Goal: Information Seeking & Learning: Learn about a topic

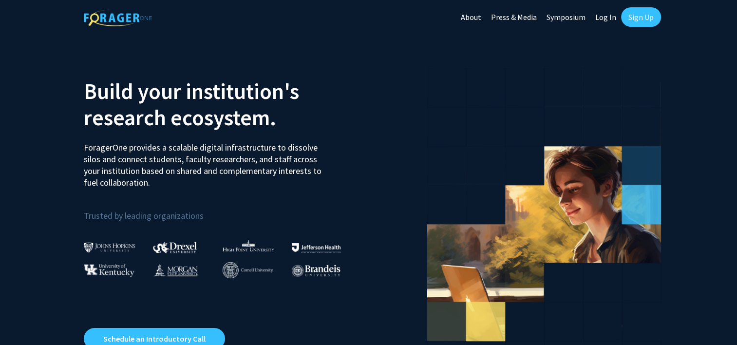
click at [603, 18] on link "Log In" at bounding box center [606, 17] width 31 height 34
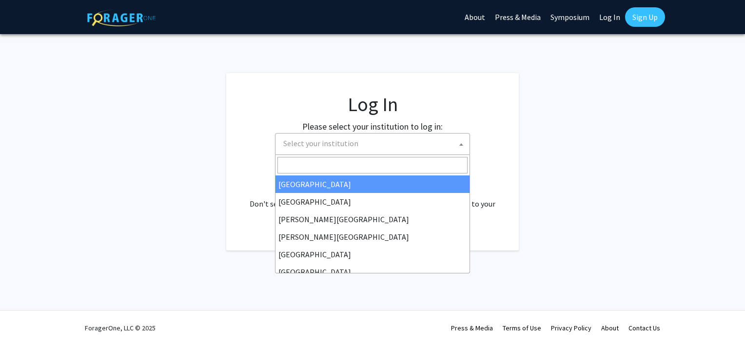
click at [317, 154] on span "Select your institution" at bounding box center [372, 144] width 195 height 22
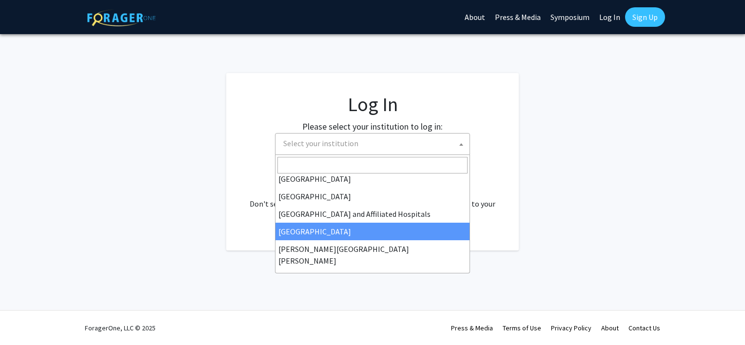
scroll to position [135, 0]
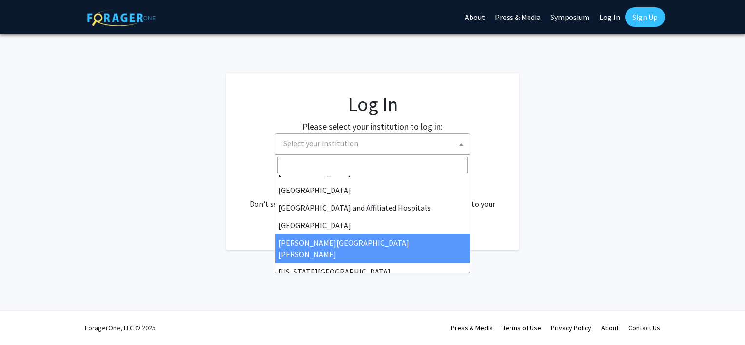
select select "1"
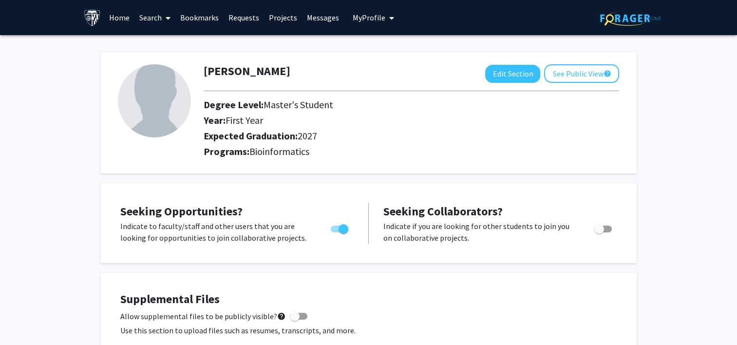
click at [143, 14] on link "Search" at bounding box center [155, 17] width 41 height 34
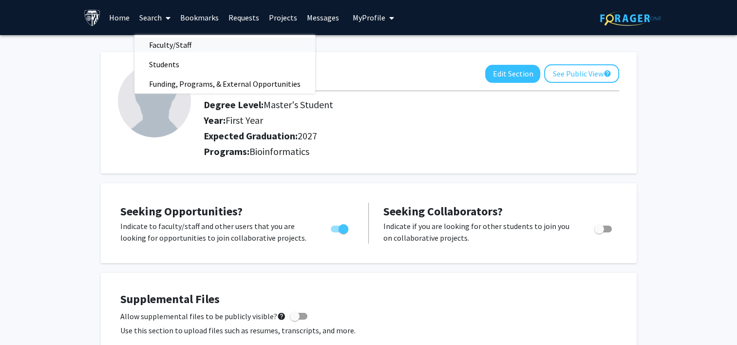
click at [167, 39] on span "Faculty/Staff" at bounding box center [171, 44] width 72 height 19
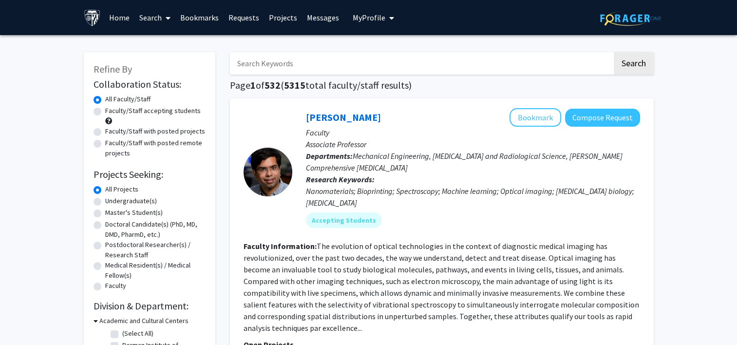
click at [105, 109] on label "Faculty/Staff accepting students" at bounding box center [153, 111] width 96 height 10
click at [105, 109] on input "Faculty/Staff accepting students" at bounding box center [108, 109] width 6 height 6
radio input "true"
drag, startPoint x: 94, startPoint y: 213, endPoint x: 388, endPoint y: 264, distance: 298.3
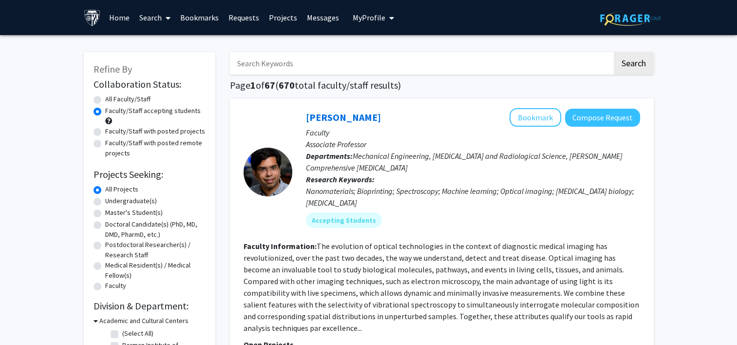
click at [388, 264] on section "Faculty Information: The evolution of optical technologies in the context of di…" at bounding box center [442, 287] width 397 height 94
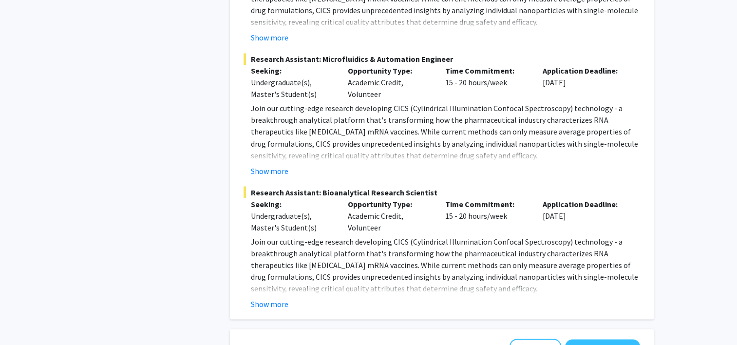
scroll to position [1721, 0]
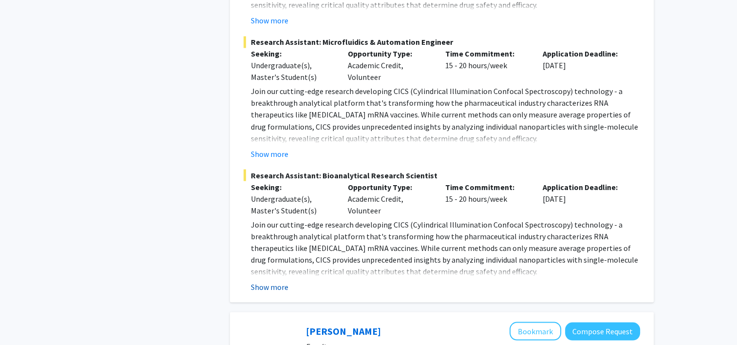
click at [274, 281] on button "Show more" at bounding box center [270, 287] width 38 height 12
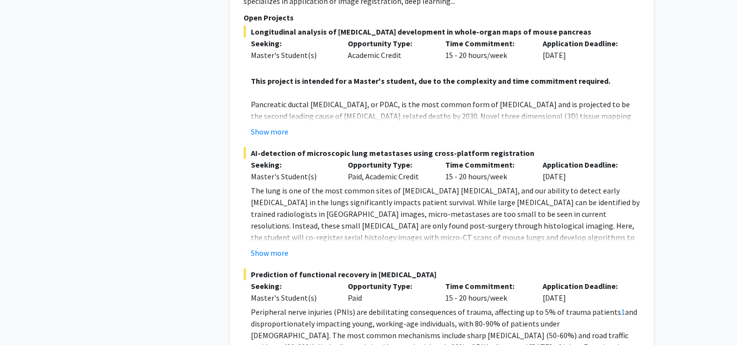
scroll to position [2625, 0]
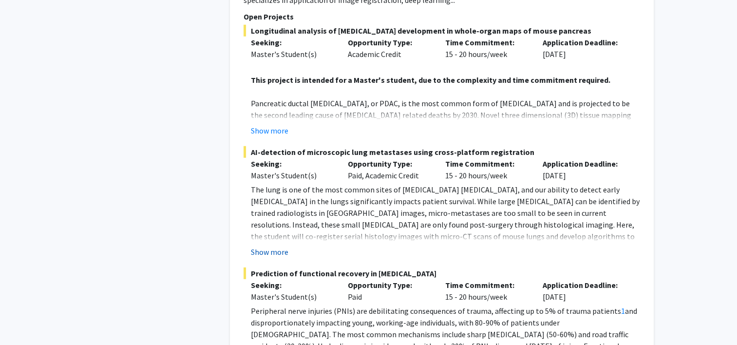
click at [279, 246] on button "Show more" at bounding box center [270, 252] width 38 height 12
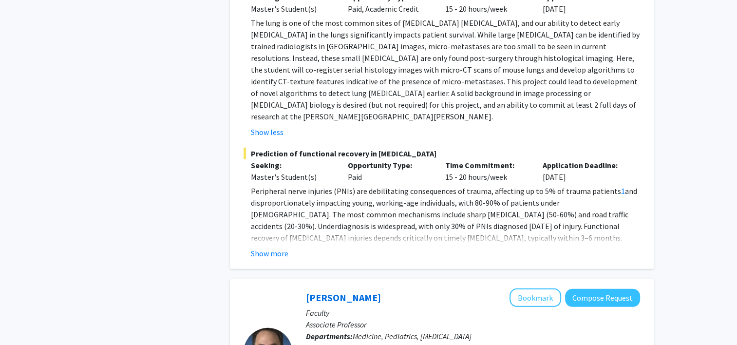
scroll to position [2768, 0]
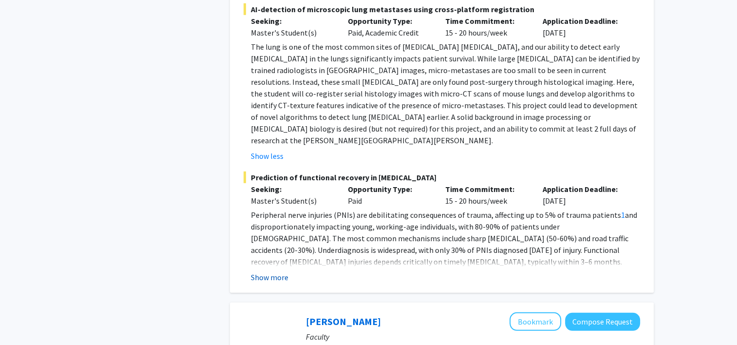
click at [273, 271] on button "Show more" at bounding box center [270, 277] width 38 height 12
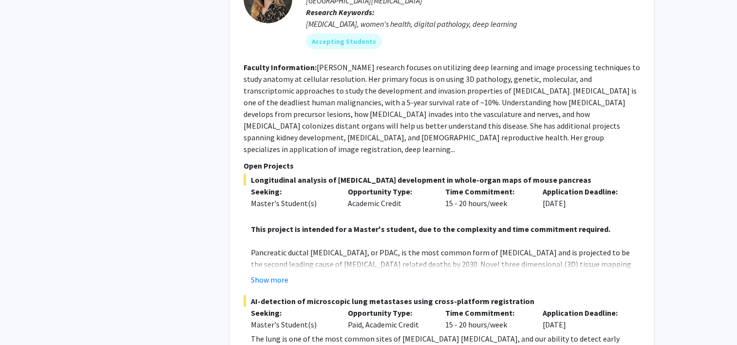
scroll to position [2489, 0]
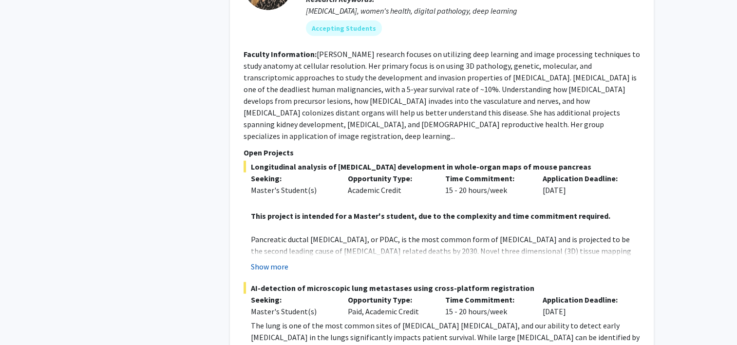
click at [278, 261] on button "Show more" at bounding box center [270, 267] width 38 height 12
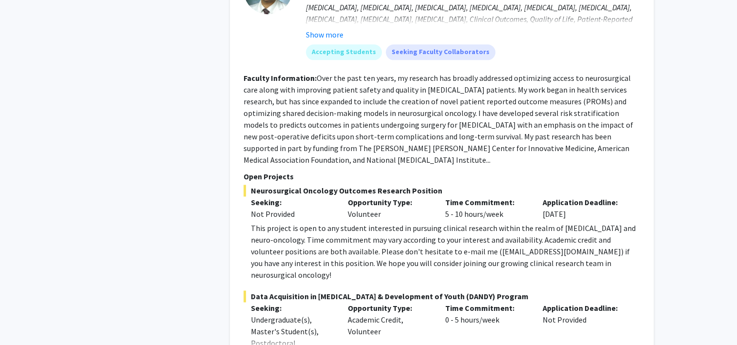
scroll to position [4983, 0]
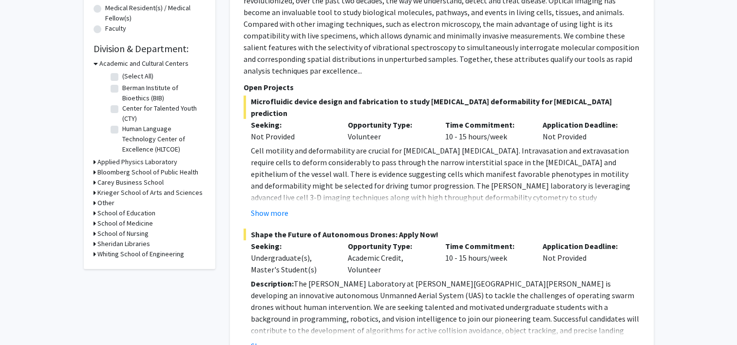
scroll to position [256, 0]
click at [103, 161] on h3 "Applied Physics Laboratory" at bounding box center [137, 163] width 80 height 10
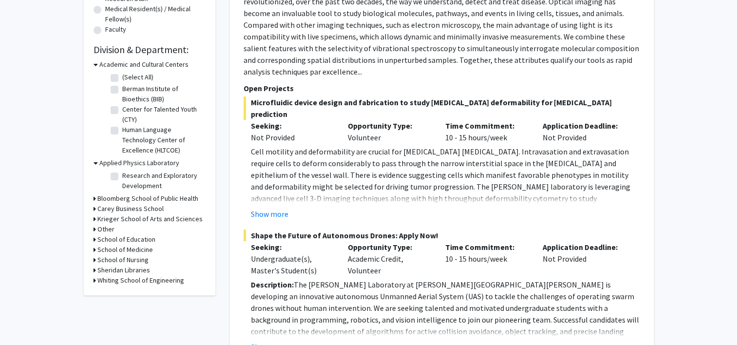
click at [107, 199] on h3 "Bloomberg School of Public Health" at bounding box center [147, 199] width 101 height 10
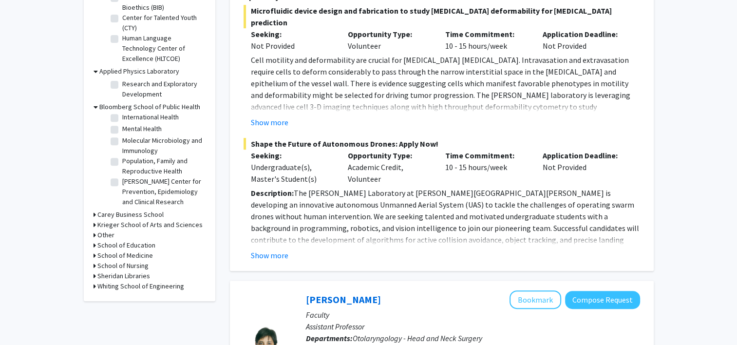
scroll to position [352, 0]
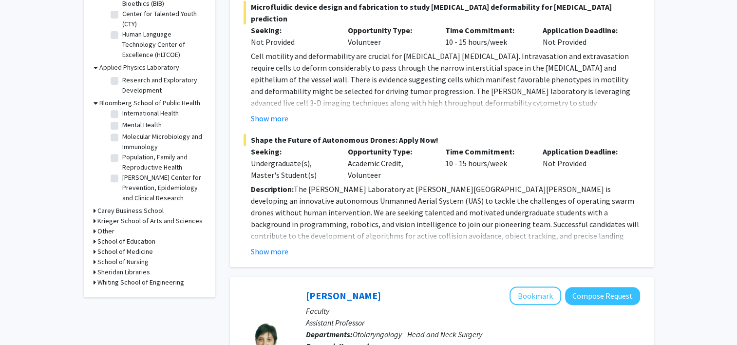
click at [103, 209] on h3 "Carey Business School" at bounding box center [130, 211] width 66 height 10
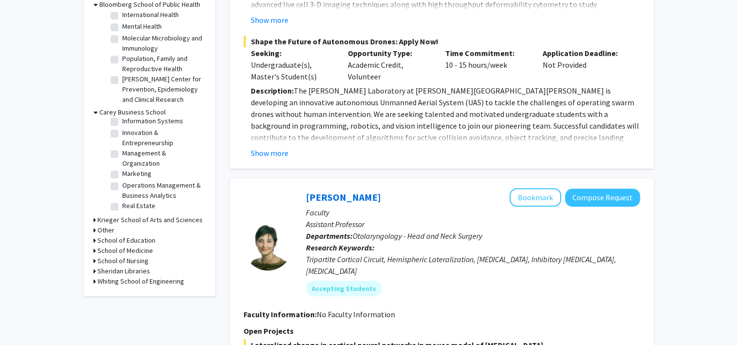
scroll to position [467, 0]
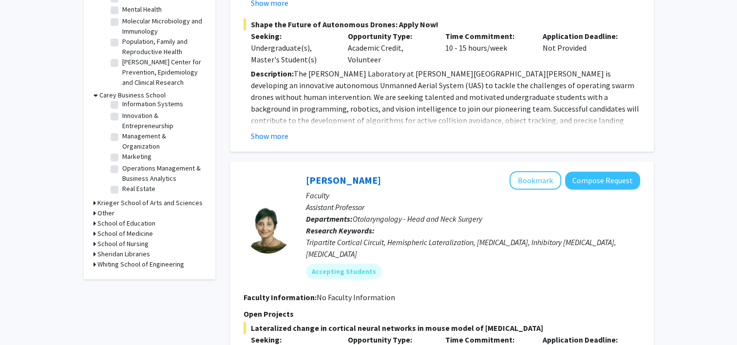
click at [97, 204] on h3 "Krieger School of Arts and Sciences" at bounding box center [149, 203] width 105 height 10
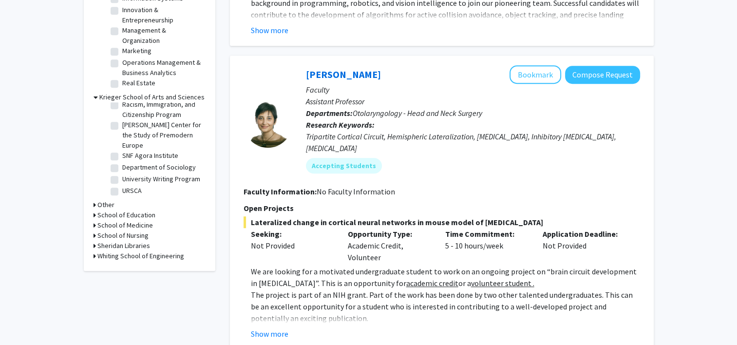
scroll to position [581, 0]
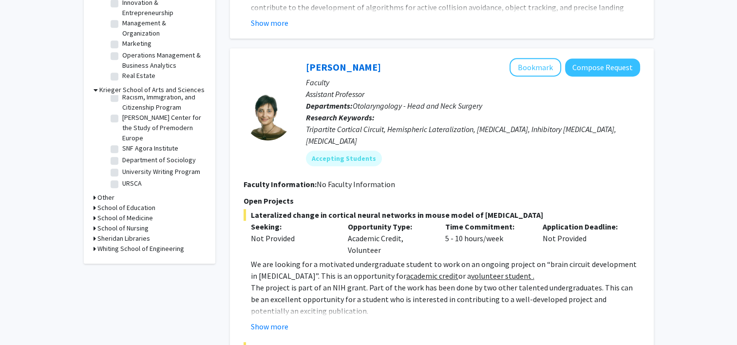
click at [103, 195] on h3 "Other" at bounding box center [105, 198] width 17 height 10
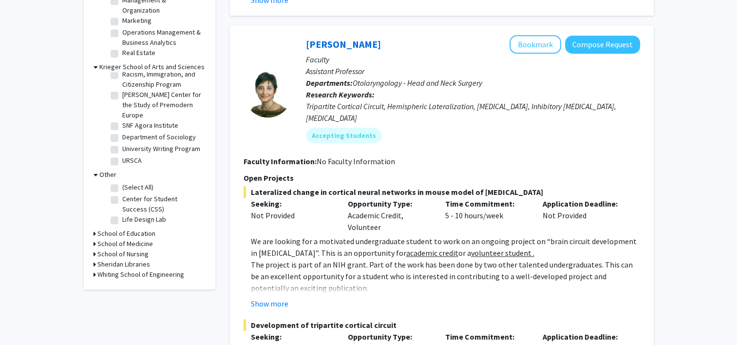
scroll to position [610, 0]
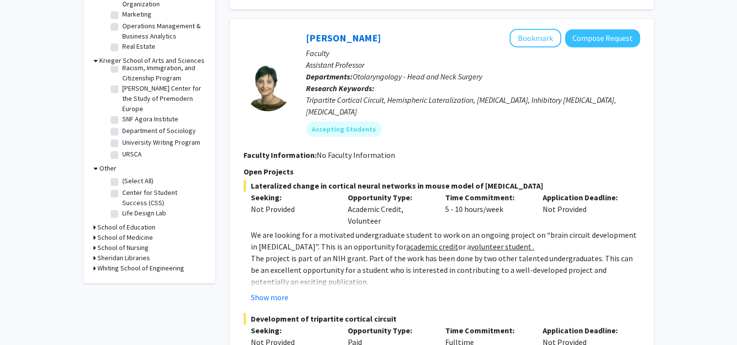
click at [135, 225] on h3 "School of Education" at bounding box center [126, 227] width 58 height 10
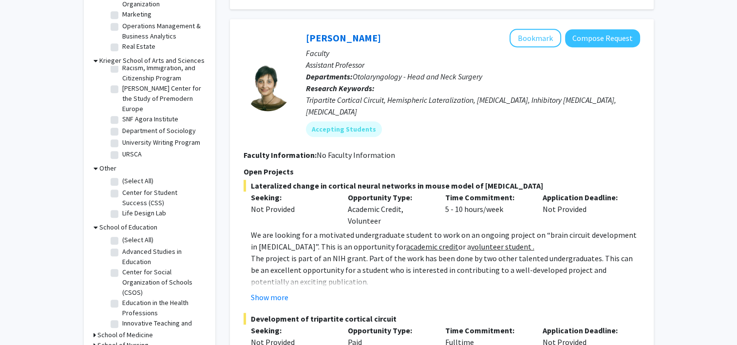
click at [135, 225] on h3 "School of Education" at bounding box center [128, 227] width 58 height 10
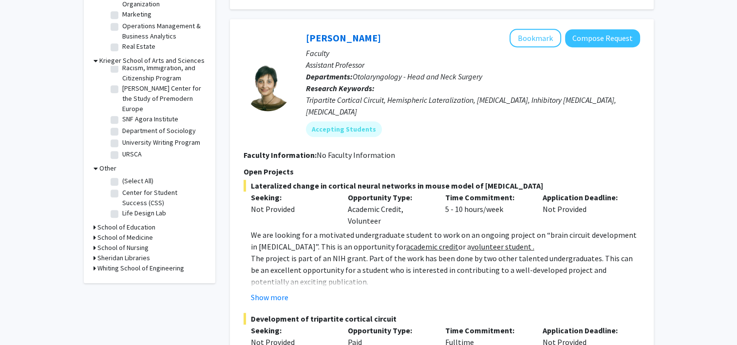
click at [134, 236] on h3 "School of Medicine" at bounding box center [125, 238] width 56 height 10
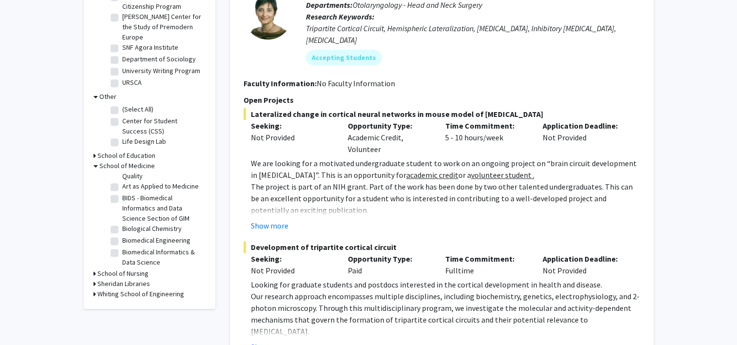
scroll to position [90, 0]
click at [122, 205] on label "BIDS - Biomedical Informatics and Data Science Section of GIM" at bounding box center [162, 206] width 81 height 31
click at [122, 197] on input "BIDS - Biomedical Informatics and Data Science Section of GIM" at bounding box center [125, 194] width 6 height 6
checkbox input "true"
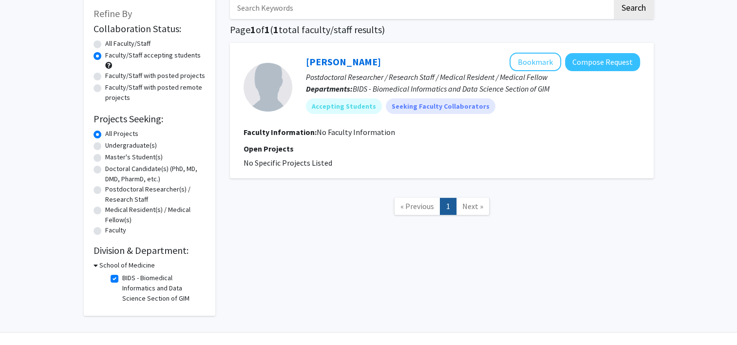
scroll to position [78, 0]
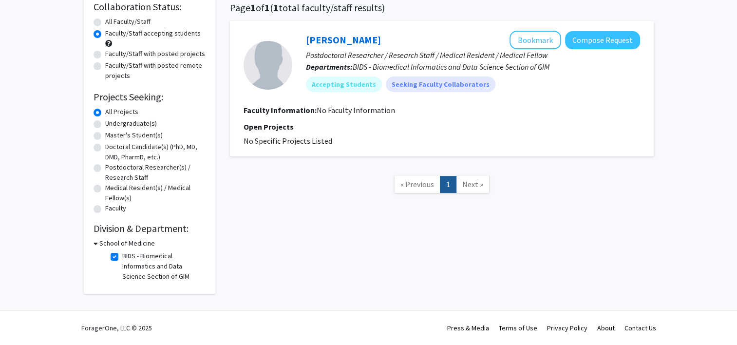
click at [122, 255] on label "BIDS - Biomedical Informatics and Data Science Section of GIM" at bounding box center [162, 266] width 81 height 31
click at [122, 255] on input "BIDS - Biomedical Informatics and Data Science Section of GIM" at bounding box center [125, 254] width 6 height 6
checkbox input "false"
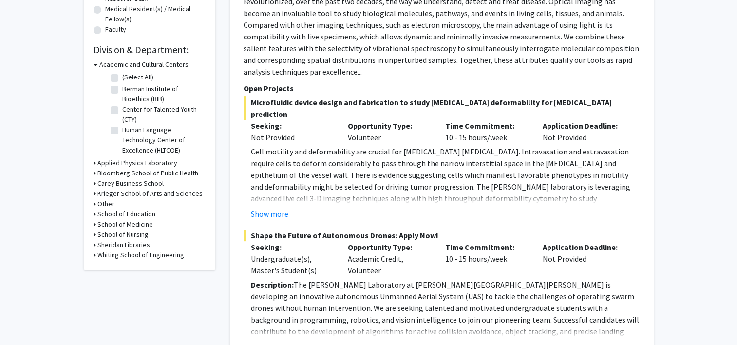
scroll to position [257, 0]
click at [129, 257] on h3 "Whiting School of Engineering" at bounding box center [140, 255] width 87 height 10
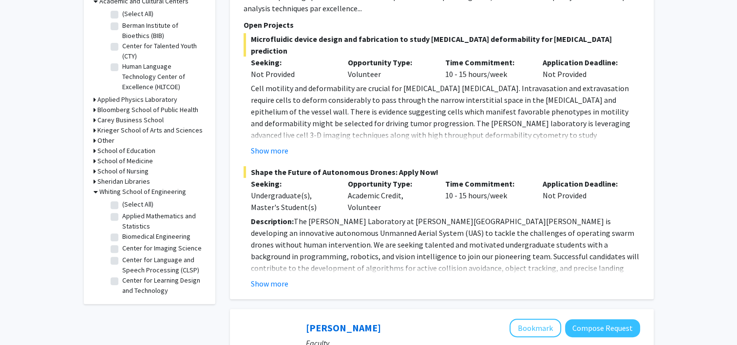
scroll to position [321, 0]
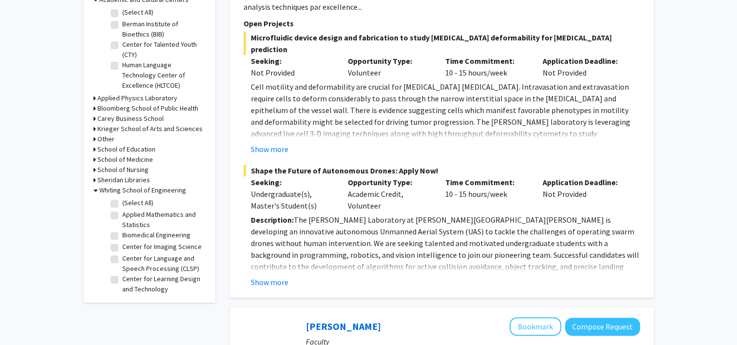
click at [122, 234] on label "Biomedical Engineering" at bounding box center [156, 235] width 68 height 10
click at [122, 234] on input "Biomedical Engineering" at bounding box center [125, 233] width 6 height 6
checkbox input "true"
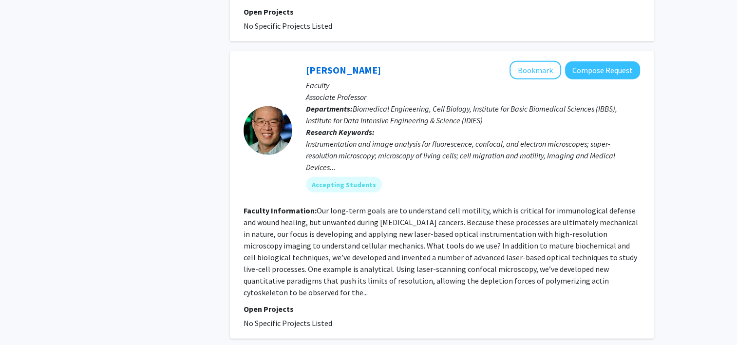
scroll to position [2403, 0]
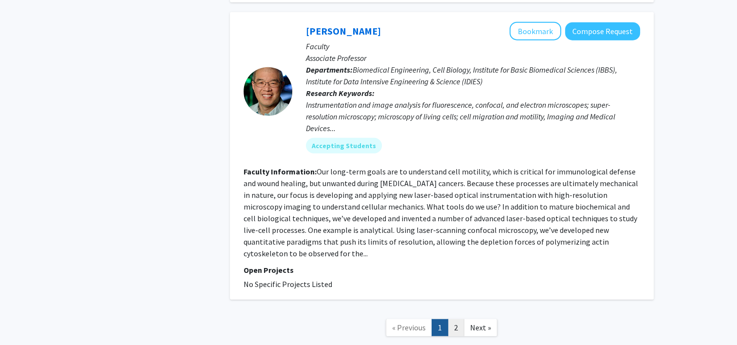
click at [456, 319] on link "2" at bounding box center [456, 327] width 17 height 17
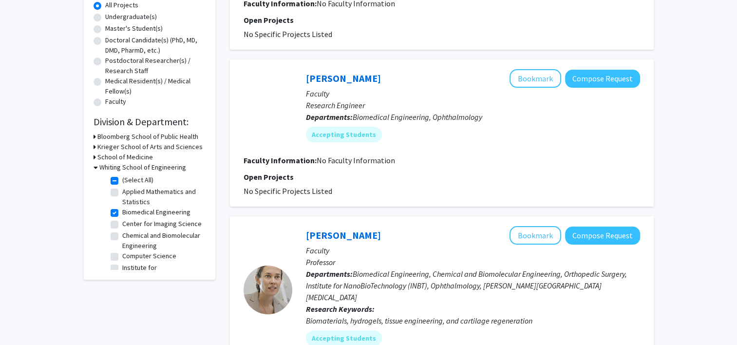
scroll to position [188, 0]
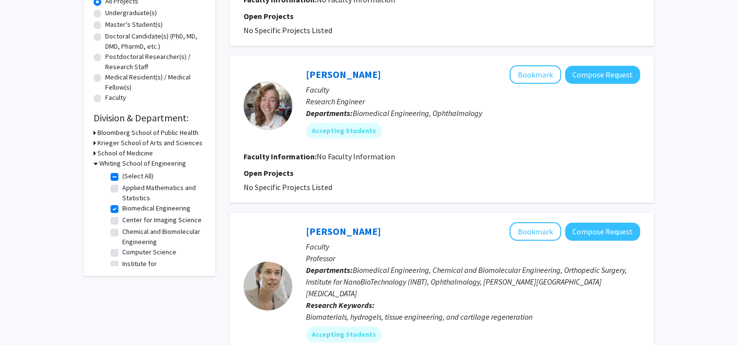
click at [122, 210] on label "Biomedical Engineering" at bounding box center [156, 208] width 68 height 10
click at [122, 210] on input "Biomedical Engineering" at bounding box center [125, 206] width 6 height 6
checkbox input "false"
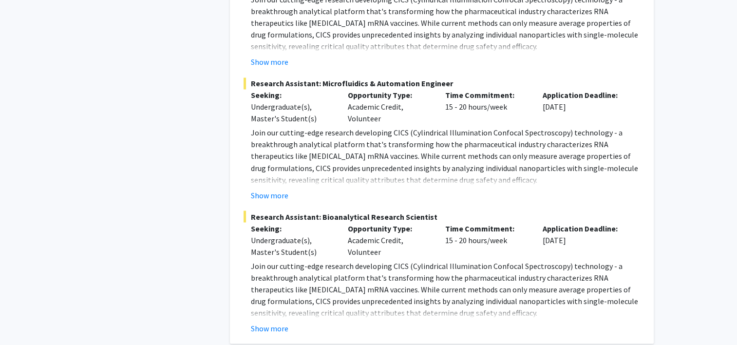
scroll to position [1679, 0]
click at [275, 190] on button "Show more" at bounding box center [270, 196] width 38 height 12
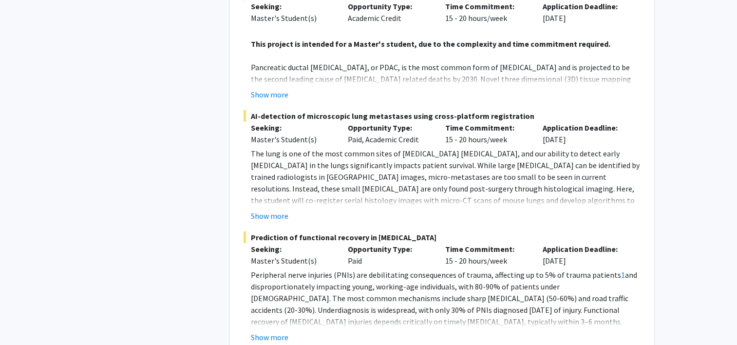
scroll to position [2667, 0]
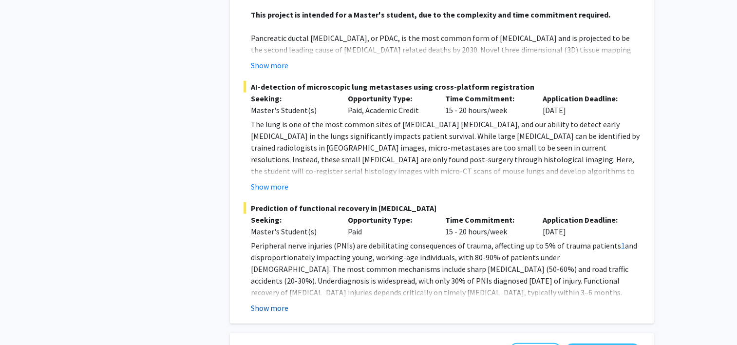
click at [277, 302] on button "Show more" at bounding box center [270, 308] width 38 height 12
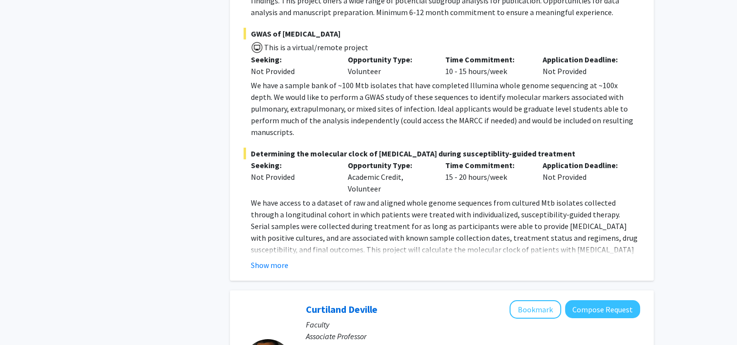
scroll to position [3394, 0]
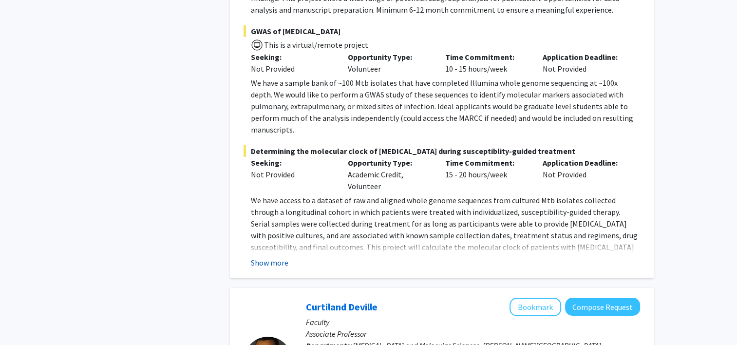
click at [283, 257] on button "Show more" at bounding box center [270, 263] width 38 height 12
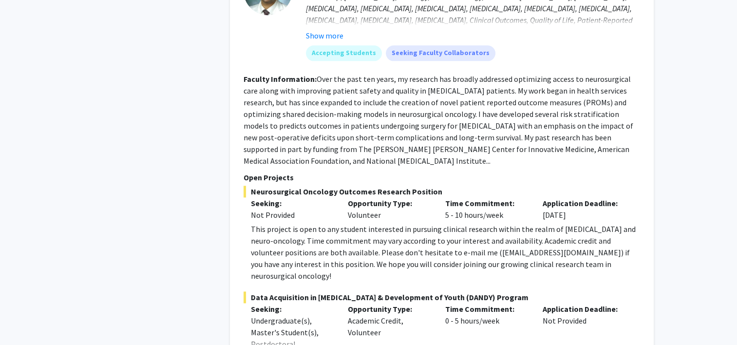
scroll to position [4808, 0]
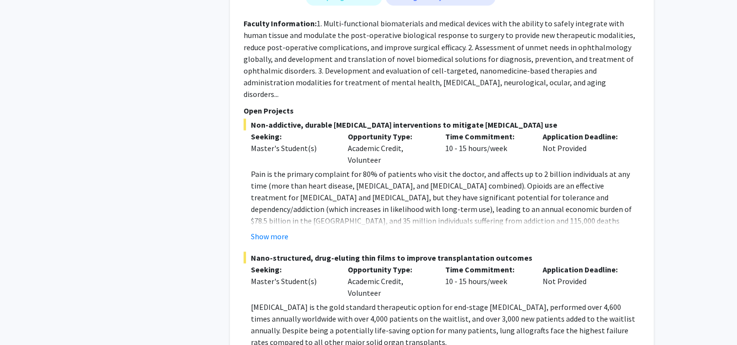
scroll to position [5586, 0]
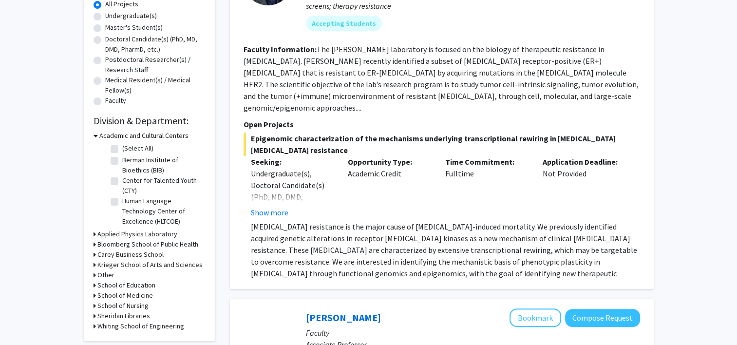
scroll to position [203, 0]
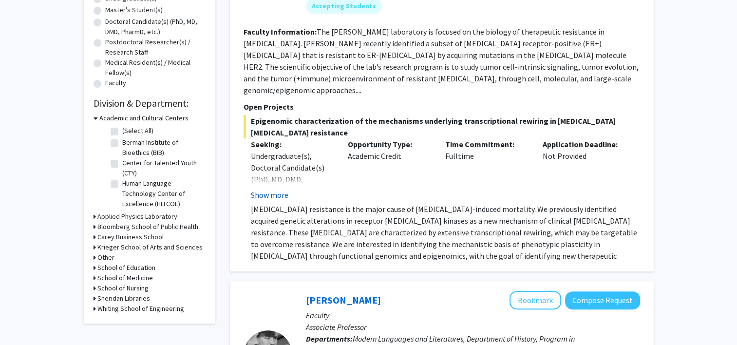
click at [276, 189] on button "Show more" at bounding box center [270, 195] width 38 height 12
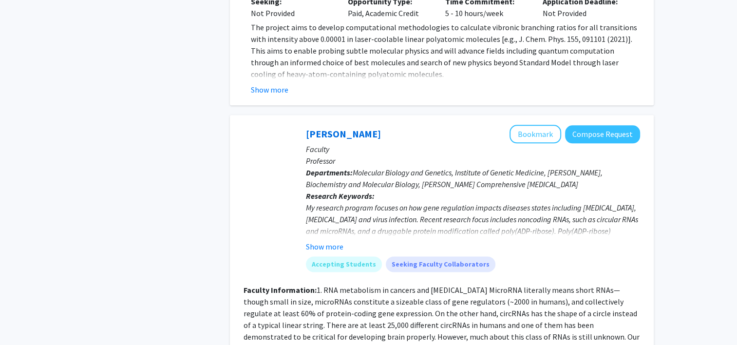
scroll to position [1139, 0]
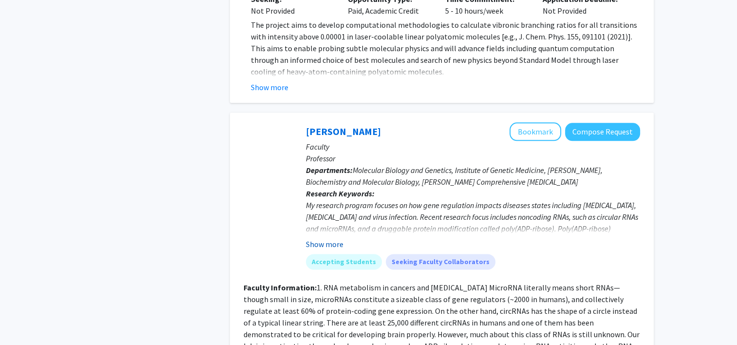
click at [329, 238] on button "Show more" at bounding box center [325, 244] width 38 height 12
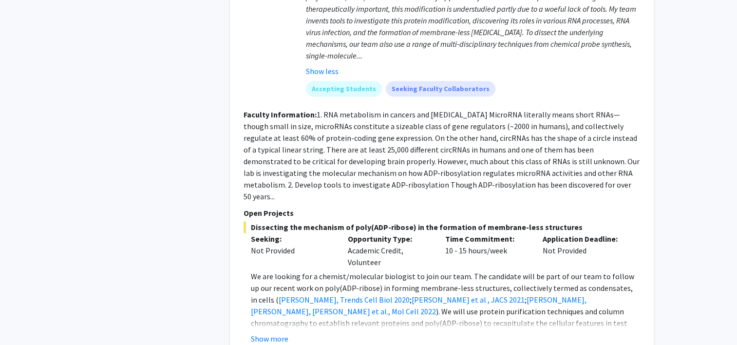
scroll to position [1384, 0]
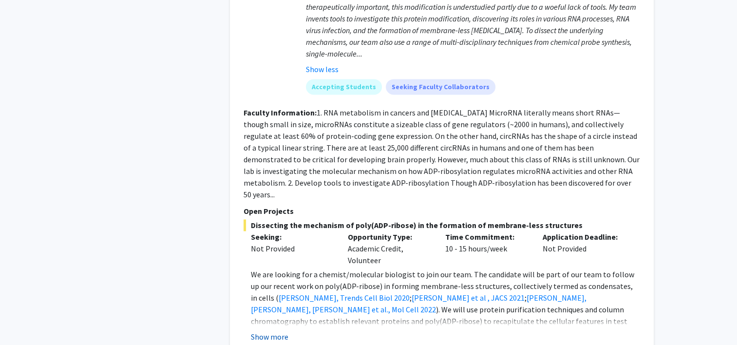
click at [275, 331] on button "Show more" at bounding box center [270, 337] width 38 height 12
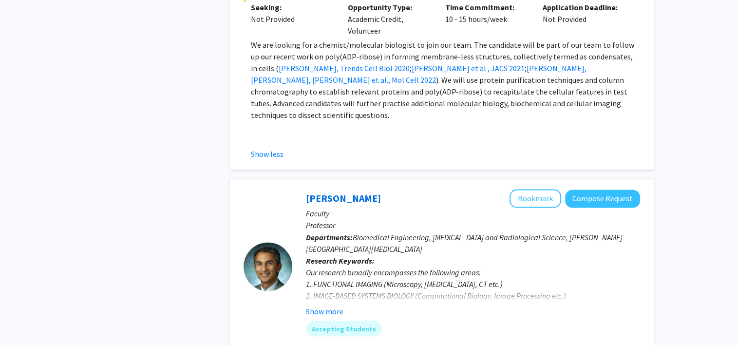
scroll to position [1629, 0]
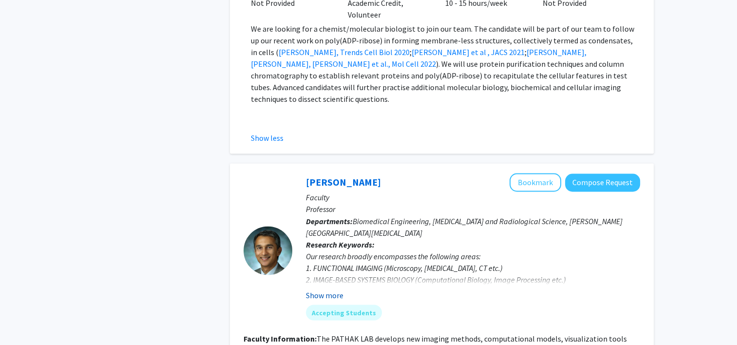
click at [329, 289] on button "Show more" at bounding box center [325, 295] width 38 height 12
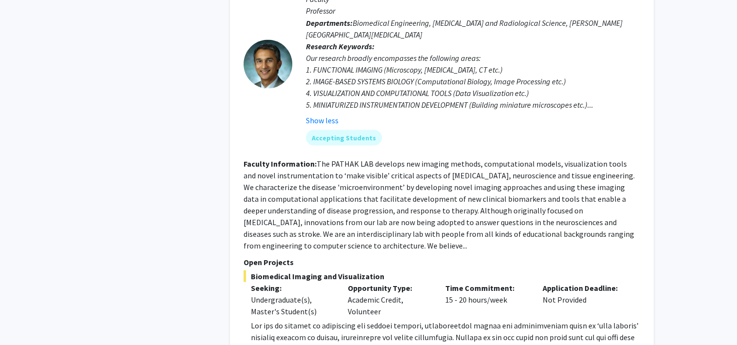
scroll to position [1830, 0]
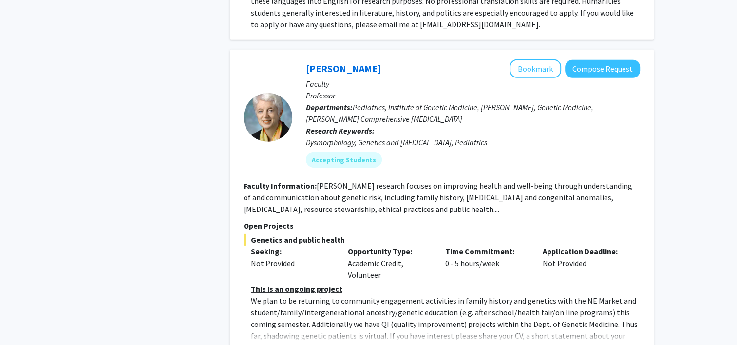
scroll to position [3072, 0]
click at [273, 345] on button "Show more" at bounding box center [270, 351] width 38 height 12
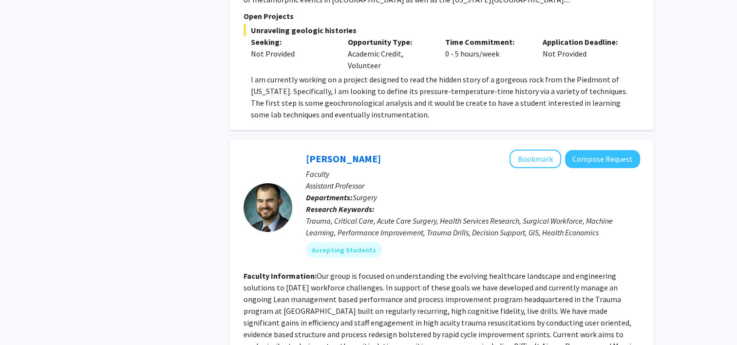
scroll to position [3823, 0]
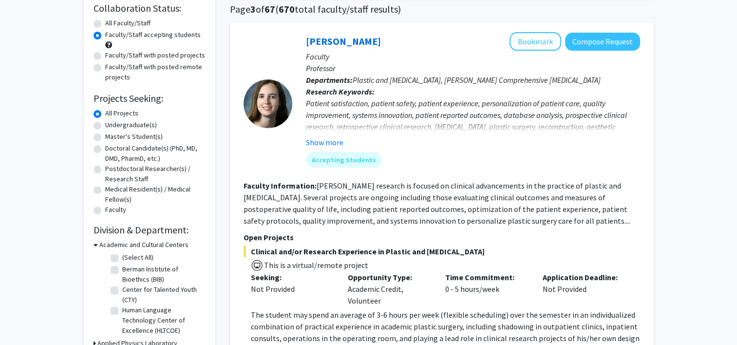
scroll to position [76, 0]
click at [327, 140] on button "Show more" at bounding box center [325, 143] width 38 height 12
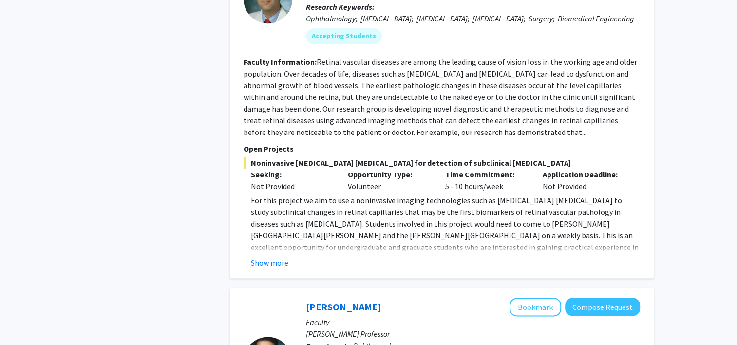
scroll to position [1236, 0]
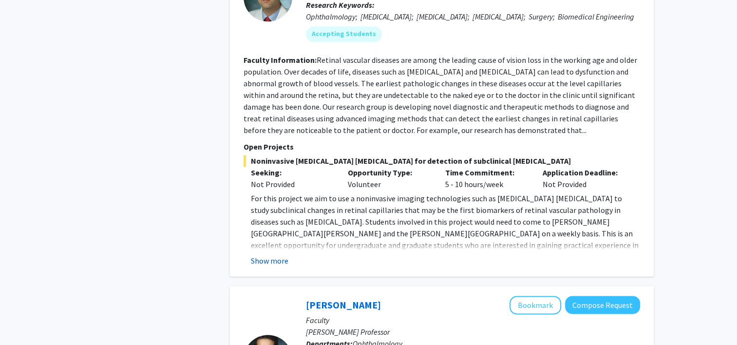
click at [274, 267] on button "Show more" at bounding box center [270, 261] width 38 height 12
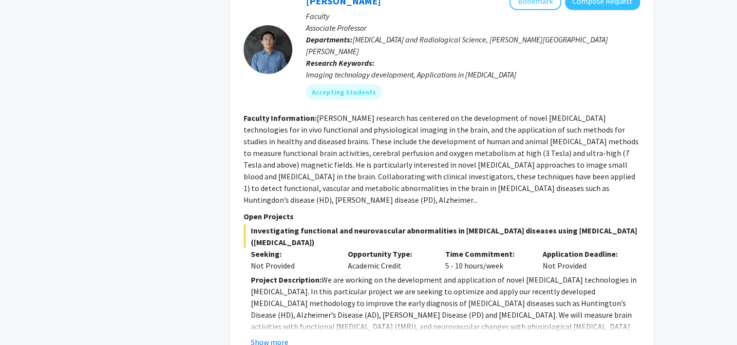
scroll to position [2474, 0]
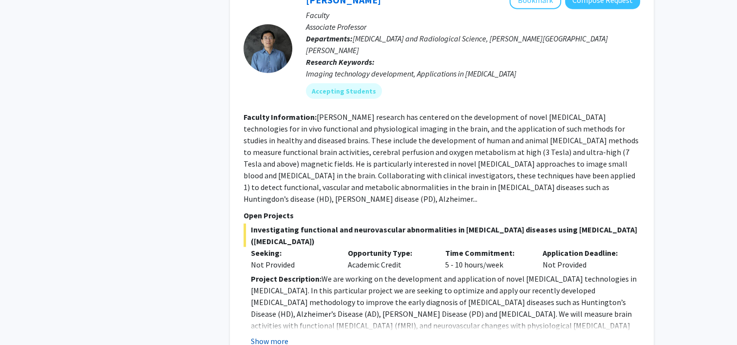
click at [279, 335] on button "Show more" at bounding box center [270, 341] width 38 height 12
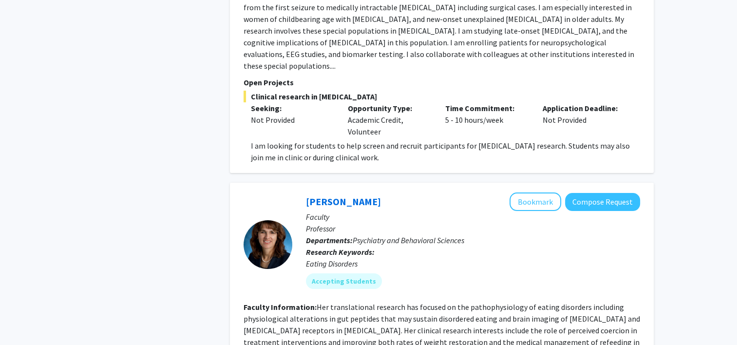
scroll to position [3813, 0]
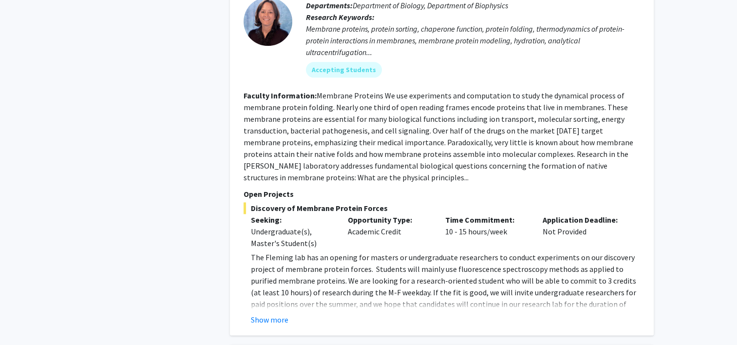
scroll to position [1271, 0]
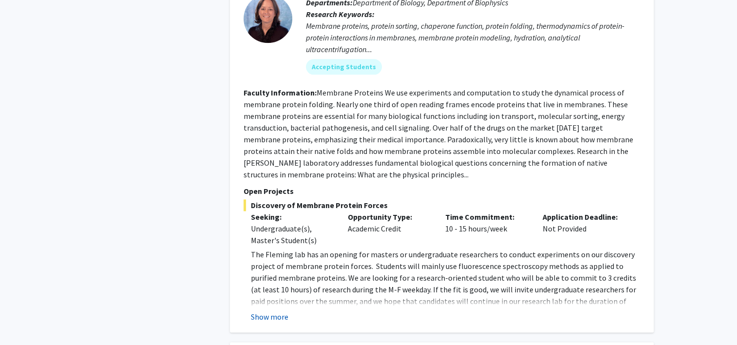
click at [277, 311] on button "Show more" at bounding box center [270, 317] width 38 height 12
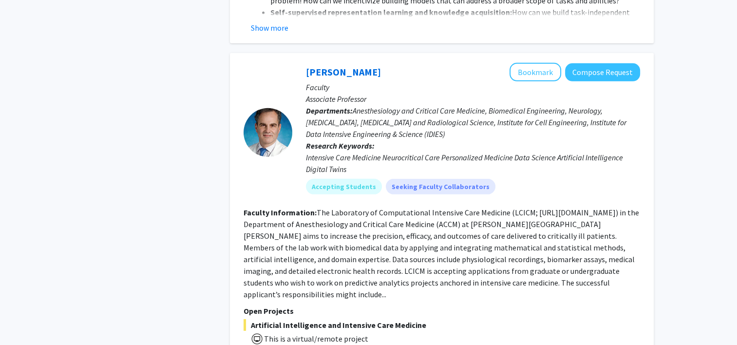
scroll to position [2965, 0]
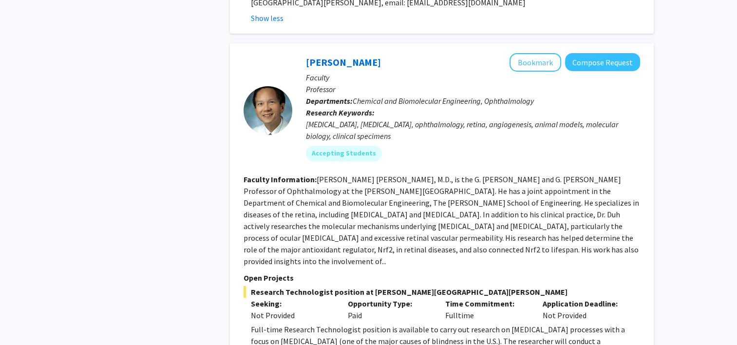
scroll to position [3383, 0]
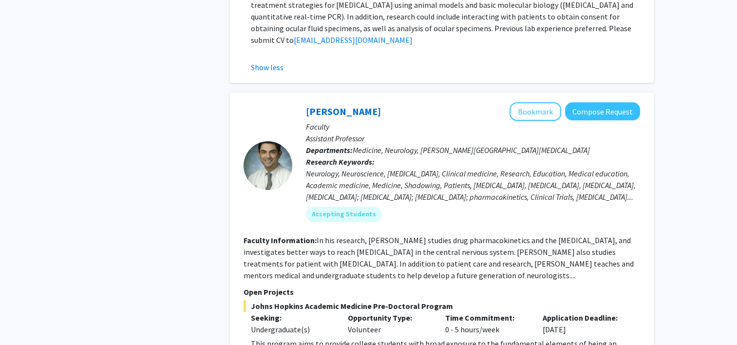
scroll to position [3756, 0]
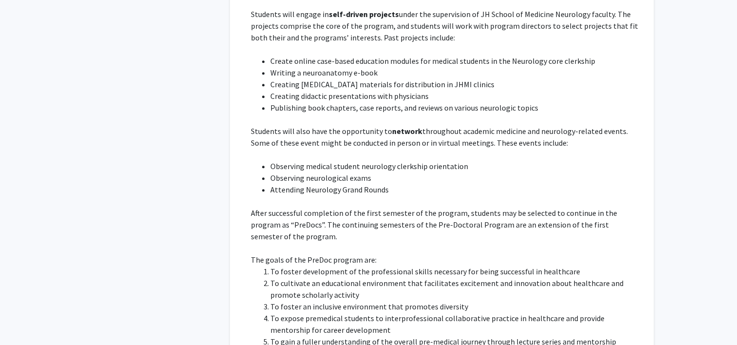
scroll to position [4193, 0]
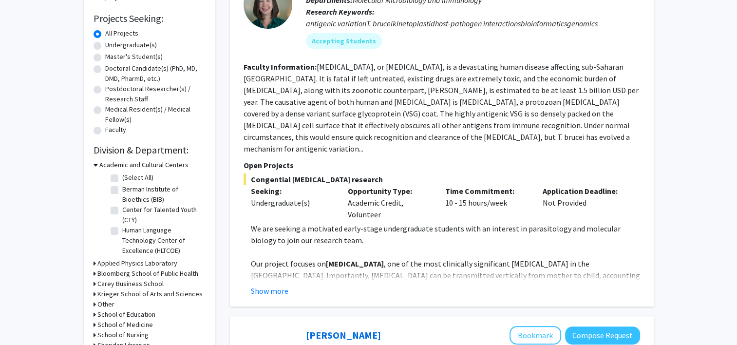
scroll to position [170, 0]
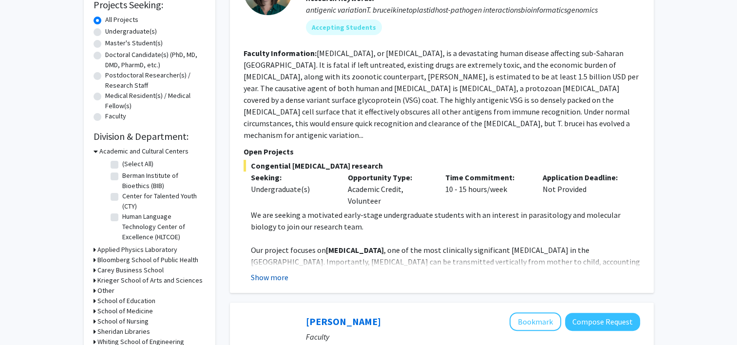
click at [279, 271] on button "Show more" at bounding box center [270, 277] width 38 height 12
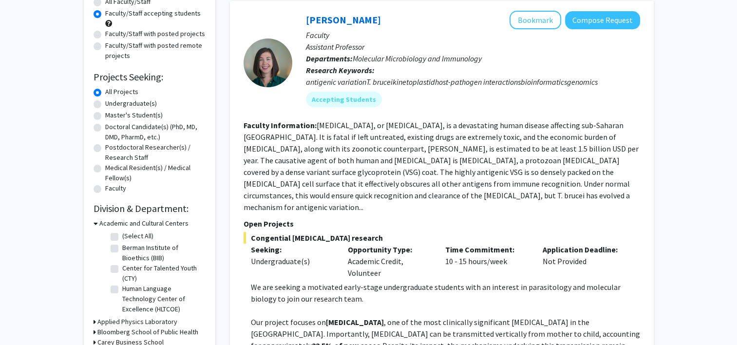
scroll to position [0, 0]
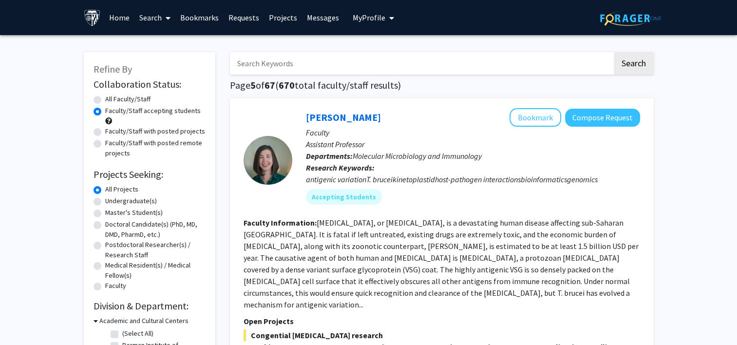
click at [267, 65] on input "Search Keywords" at bounding box center [421, 63] width 383 height 22
type input "bioinformatics"
click at [637, 62] on button "Search" at bounding box center [634, 63] width 40 height 22
radio input "true"
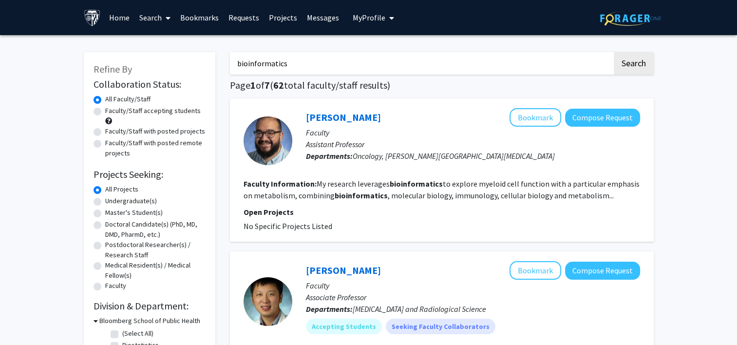
click at [351, 68] on input "bioinformatics" at bounding box center [421, 63] width 383 height 22
type input "b"
type input "sequencing"
click at [614, 52] on button "Search" at bounding box center [634, 63] width 40 height 22
